Goal: Task Accomplishment & Management: Use online tool/utility

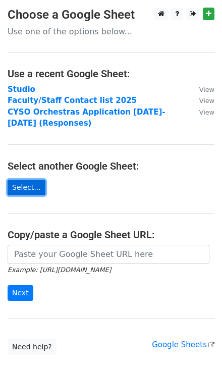
click at [27, 189] on link "Select..." at bounding box center [27, 187] width 38 height 16
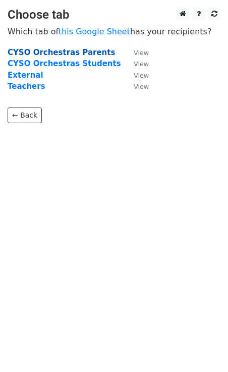
click at [67, 53] on strong "CYSO Orchestras Parents" at bounding box center [61, 52] width 107 height 9
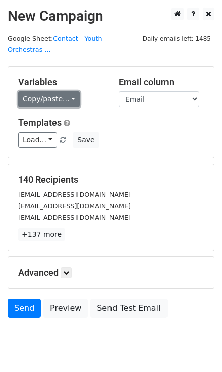
click at [58, 91] on link "Copy/paste..." at bounding box center [49, 99] width 62 height 16
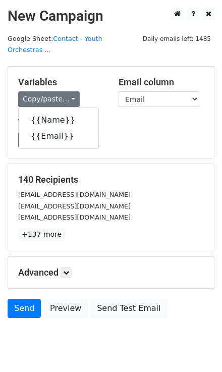
click at [144, 117] on h5 "Templates" at bounding box center [111, 122] width 186 height 11
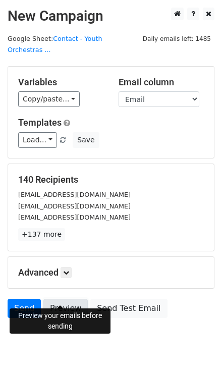
click at [67, 298] on link "Preview" at bounding box center [65, 307] width 44 height 19
click at [65, 298] on link "Preview" at bounding box center [65, 307] width 44 height 19
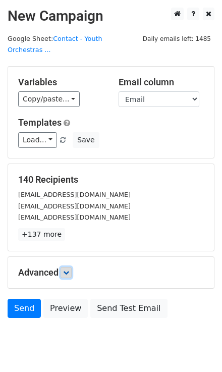
click at [72, 267] on link at bounding box center [65, 272] width 11 height 11
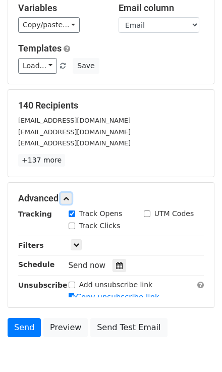
scroll to position [81, 0]
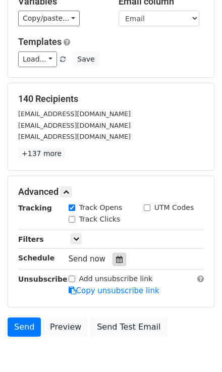
click at [112, 253] on div at bounding box center [119, 259] width 14 height 13
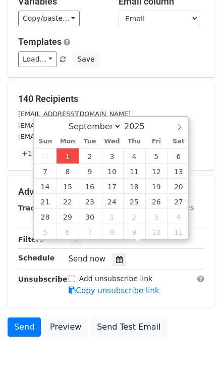
type input "2025-09-01 20:07"
type input "08"
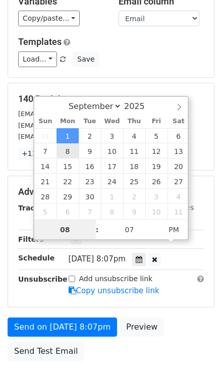
scroll to position [0, 0]
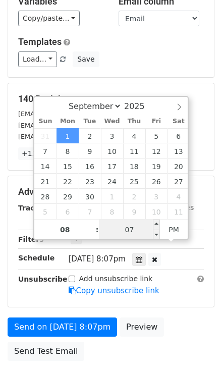
click at [136, 225] on input "07" at bounding box center [130, 229] width 62 height 20
type input "28"
type input "2025-09-01 20:28"
click at [216, 216] on main "New Campaign Daily emails left: 1485 Google Sheet: Contact - Youth Orchestras .…" at bounding box center [111, 146] width 222 height 439
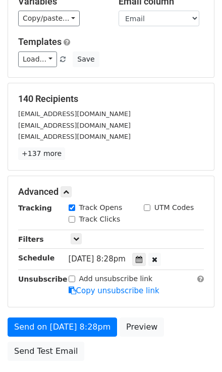
click at [71, 216] on input "Track Clicks" at bounding box center [72, 219] width 7 height 7
checkbox input "true"
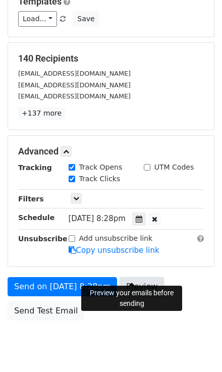
click at [138, 277] on link "Preview" at bounding box center [141, 286] width 44 height 19
click at [132, 277] on link "Preview" at bounding box center [141, 286] width 44 height 19
click at [128, 277] on link "Preview" at bounding box center [141, 286] width 44 height 19
click at [133, 277] on link "Preview" at bounding box center [141, 286] width 44 height 19
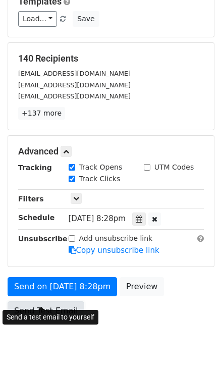
click at [43, 301] on link "Send Test Email" at bounding box center [46, 310] width 77 height 19
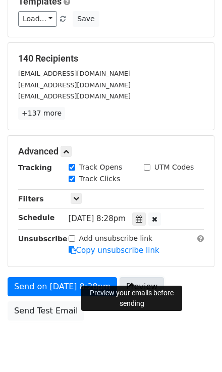
click at [126, 278] on link "Preview" at bounding box center [141, 286] width 44 height 19
click at [139, 335] on body "New Campaign Daily emails left: 1485 Google Sheet: Contact - Youth Orchestras .…" at bounding box center [111, 126] width 222 height 479
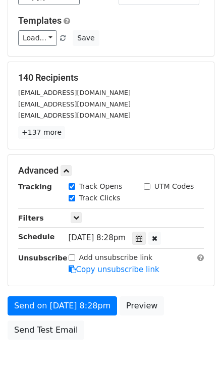
scroll to position [142, 0]
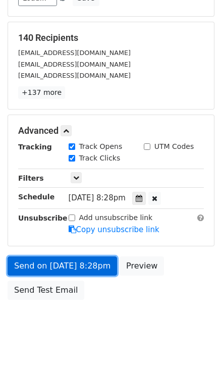
click at [82, 256] on link "Send on Sep 1 at 8:28pm" at bounding box center [62, 265] width 109 height 19
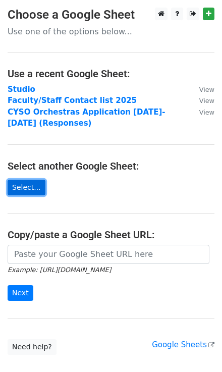
click at [34, 185] on link "Select..." at bounding box center [27, 187] width 38 height 16
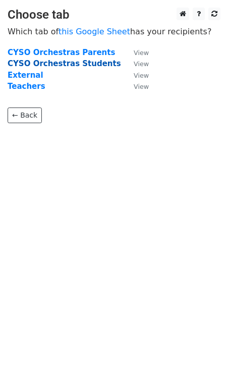
click at [54, 62] on strong "CYSO Orchestras Students" at bounding box center [64, 63] width 113 height 9
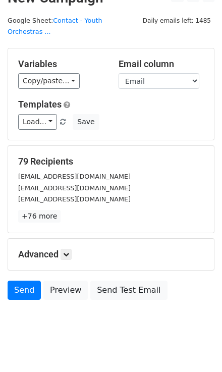
scroll to position [19, 0]
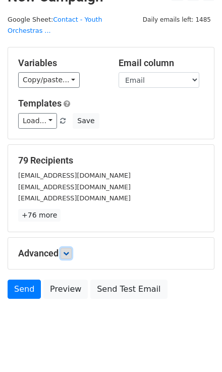
click at [71, 248] on link at bounding box center [65, 253] width 11 height 11
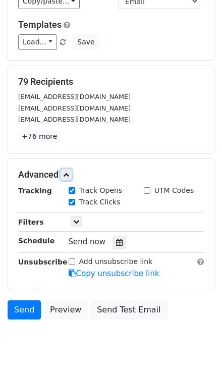
scroll to position [100, 0]
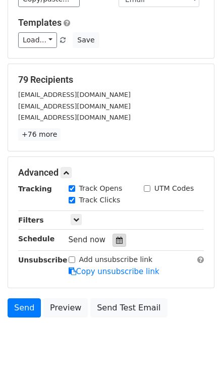
click at [116, 236] on icon at bounding box center [119, 239] width 7 height 7
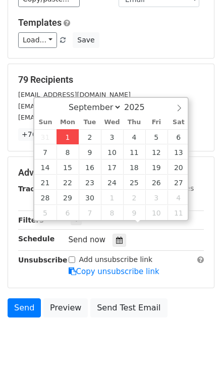
type input "2025-09-01 20:17"
type input "08"
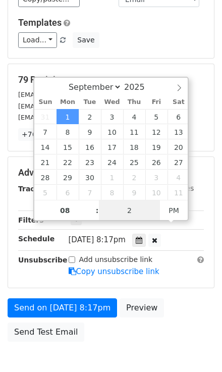
type input "28"
type input "2025-09-01 20:28"
click at [156, 325] on div "Send on Sep 1 at 8:17pm Preview Send Test Email" at bounding box center [111, 322] width 222 height 48
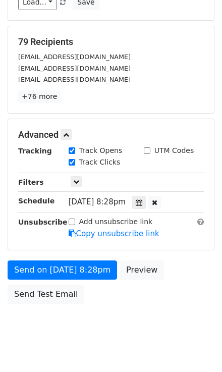
scroll to position [142, 0]
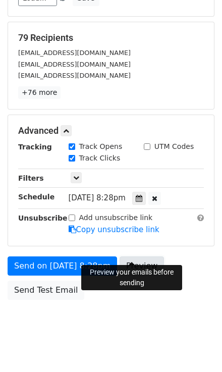
click at [123, 256] on link "Preview" at bounding box center [141, 265] width 44 height 19
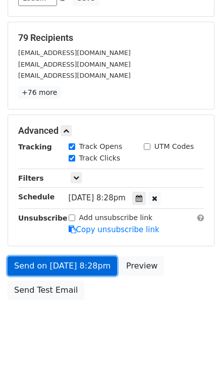
click at [87, 256] on link "Send on Sep 1 at 8:28pm" at bounding box center [62, 265] width 109 height 19
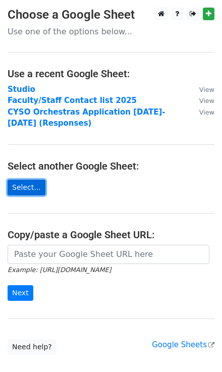
click at [24, 184] on link "Select..." at bounding box center [27, 187] width 38 height 16
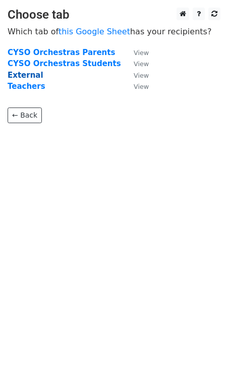
click at [27, 72] on strong "External" at bounding box center [26, 75] width 36 height 9
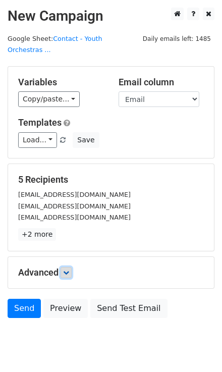
click at [69, 269] on icon at bounding box center [66, 272] width 6 height 6
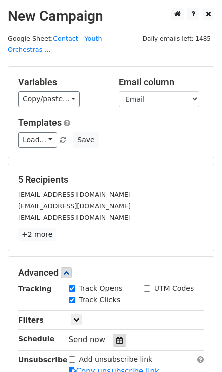
click at [118, 333] on div at bounding box center [119, 339] width 14 height 13
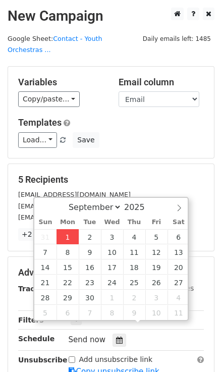
type input "2025-09-01 20:20"
type input "08"
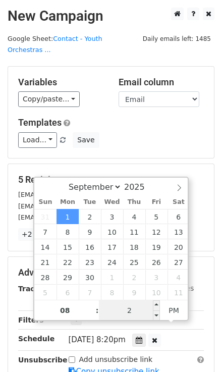
type input "28"
type input "2025-09-01 20:28"
click at [151, 164] on div "5 Recipients kevins2823@gmail.com kaimatsumune@gmail.com amaliaygs@gmail.com +2…" at bounding box center [111, 207] width 206 height 87
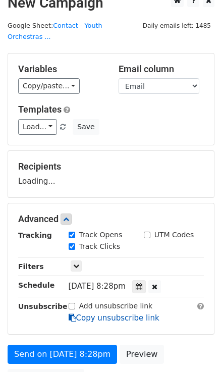
scroll to position [101, 0]
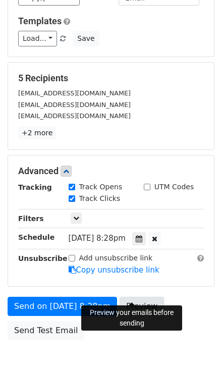
click at [130, 296] on link "Preview" at bounding box center [141, 305] width 44 height 19
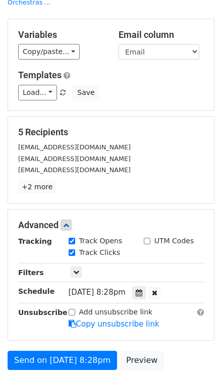
scroll to position [142, 0]
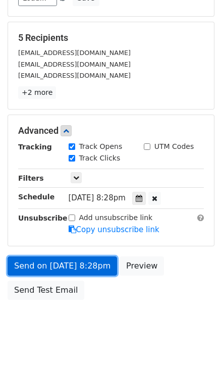
click at [85, 256] on link "Send on Sep 1 at 8:28pm" at bounding box center [62, 265] width 109 height 19
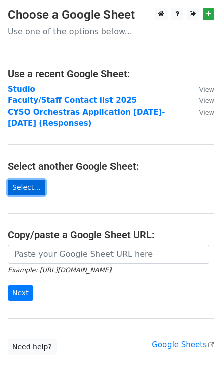
click at [29, 189] on link "Select..." at bounding box center [27, 187] width 38 height 16
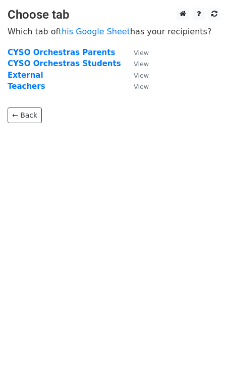
click at [18, 70] on td "External" at bounding box center [66, 76] width 116 height 12
click at [22, 73] on strong "External" at bounding box center [26, 75] width 36 height 9
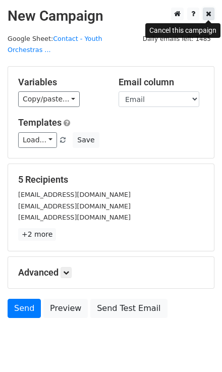
click at [208, 17] on icon at bounding box center [209, 13] width 6 height 7
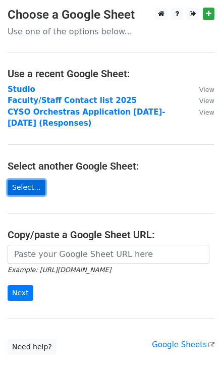
click at [25, 190] on link "Select..." at bounding box center [27, 187] width 38 height 16
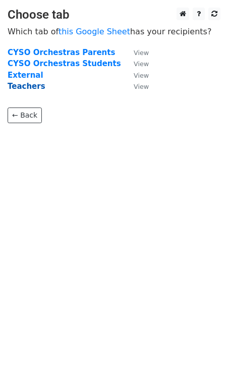
click at [30, 88] on strong "Teachers" at bounding box center [27, 86] width 38 height 9
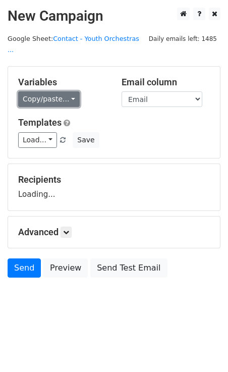
click at [55, 91] on link "Copy/paste..." at bounding box center [49, 99] width 62 height 16
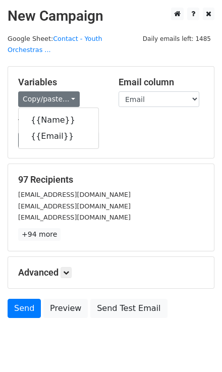
click at [152, 117] on h5 "Templates" at bounding box center [111, 122] width 186 height 11
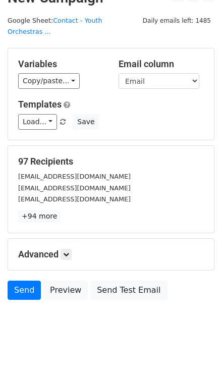
scroll to position [19, 0]
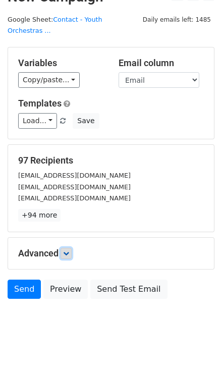
click at [67, 250] on icon at bounding box center [66, 253] width 6 height 6
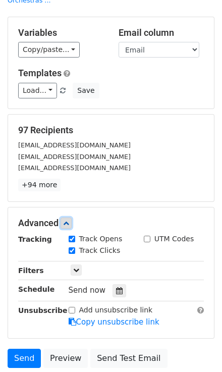
scroll to position [102, 0]
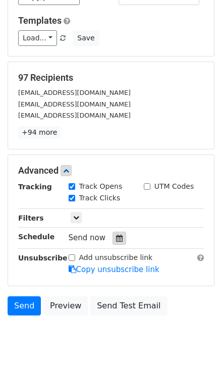
click at [112, 231] on div at bounding box center [119, 237] width 14 height 13
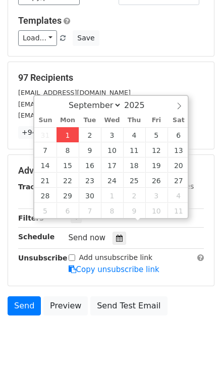
type input "[DATE] 20:22"
type input "08"
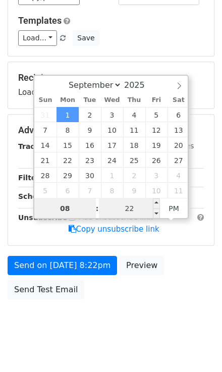
scroll to position [101, 0]
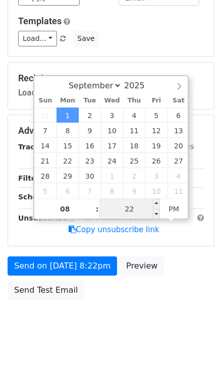
click at [125, 212] on input "22" at bounding box center [130, 209] width 62 height 20
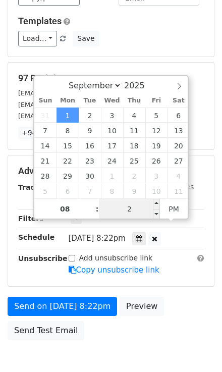
type input "28"
type input "[DATE] 20:28"
drag, startPoint x: 128, startPoint y: 337, endPoint x: 128, endPoint y: 316, distance: 21.2
click at [129, 337] on body "New Campaign Daily emails left: 1485 Google Sheet: Contact - Youth Orchestras .…" at bounding box center [111, 145] width 222 height 479
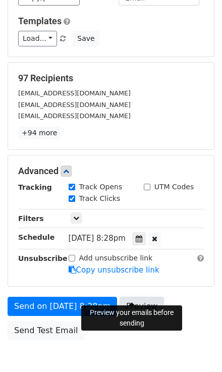
click at [136, 296] on link "Preview" at bounding box center [141, 305] width 44 height 19
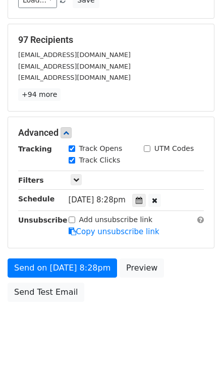
scroll to position [142, 0]
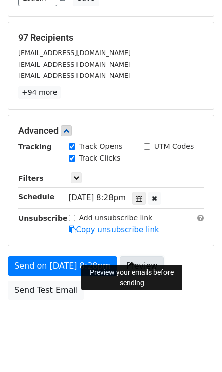
click at [123, 256] on link "Preview" at bounding box center [141, 265] width 44 height 19
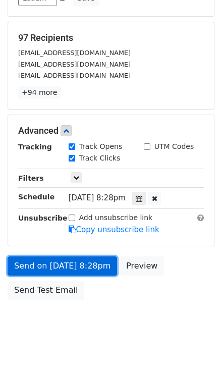
click at [65, 256] on link "Send on [DATE] 8:28pm" at bounding box center [62, 265] width 109 height 19
